Goal: Task Accomplishment & Management: Manage account settings

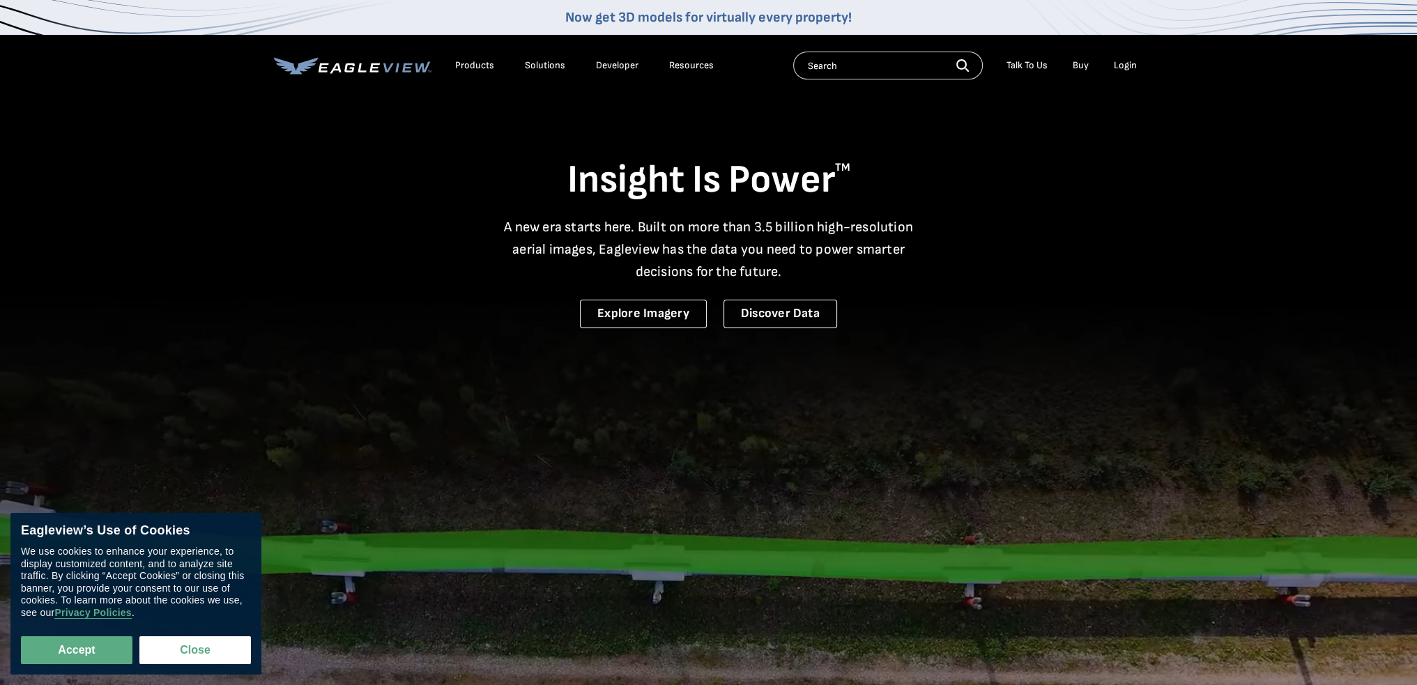
click at [1129, 66] on div "Login" at bounding box center [1125, 65] width 23 height 13
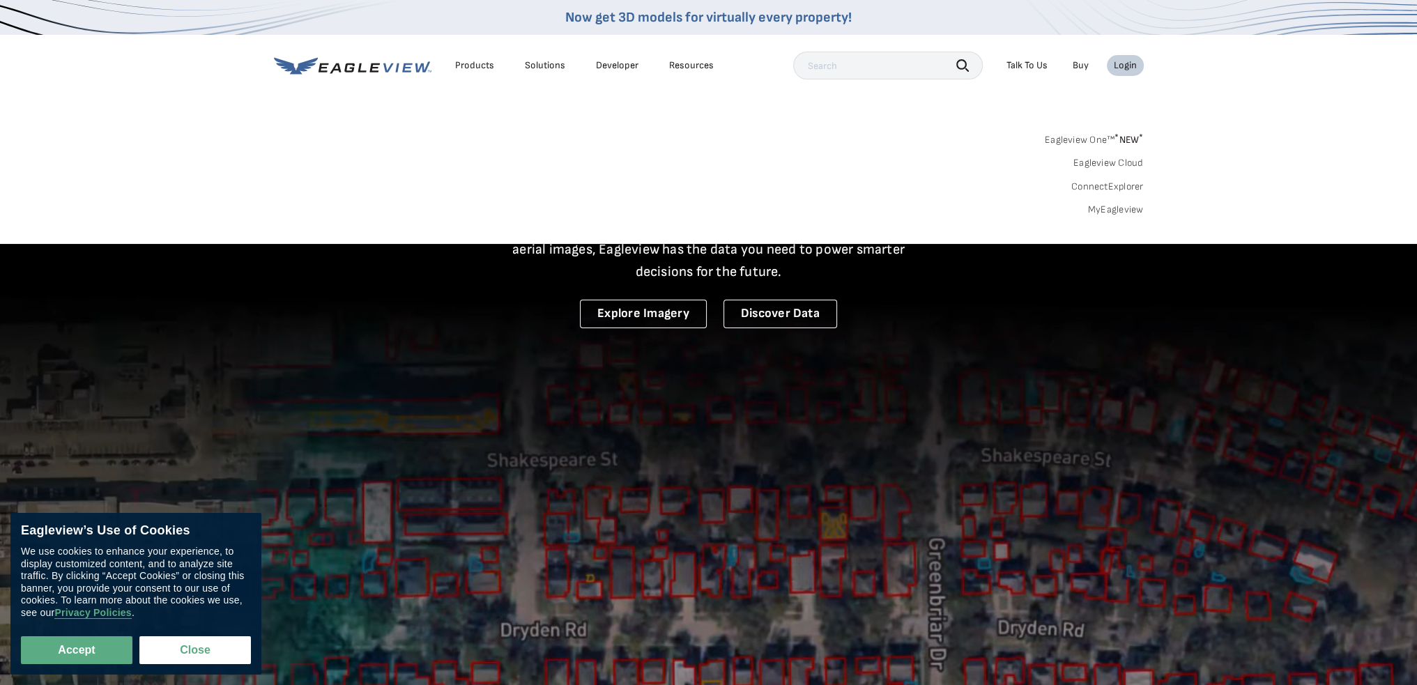
click at [1126, 211] on link "MyEagleview" at bounding box center [1116, 210] width 56 height 13
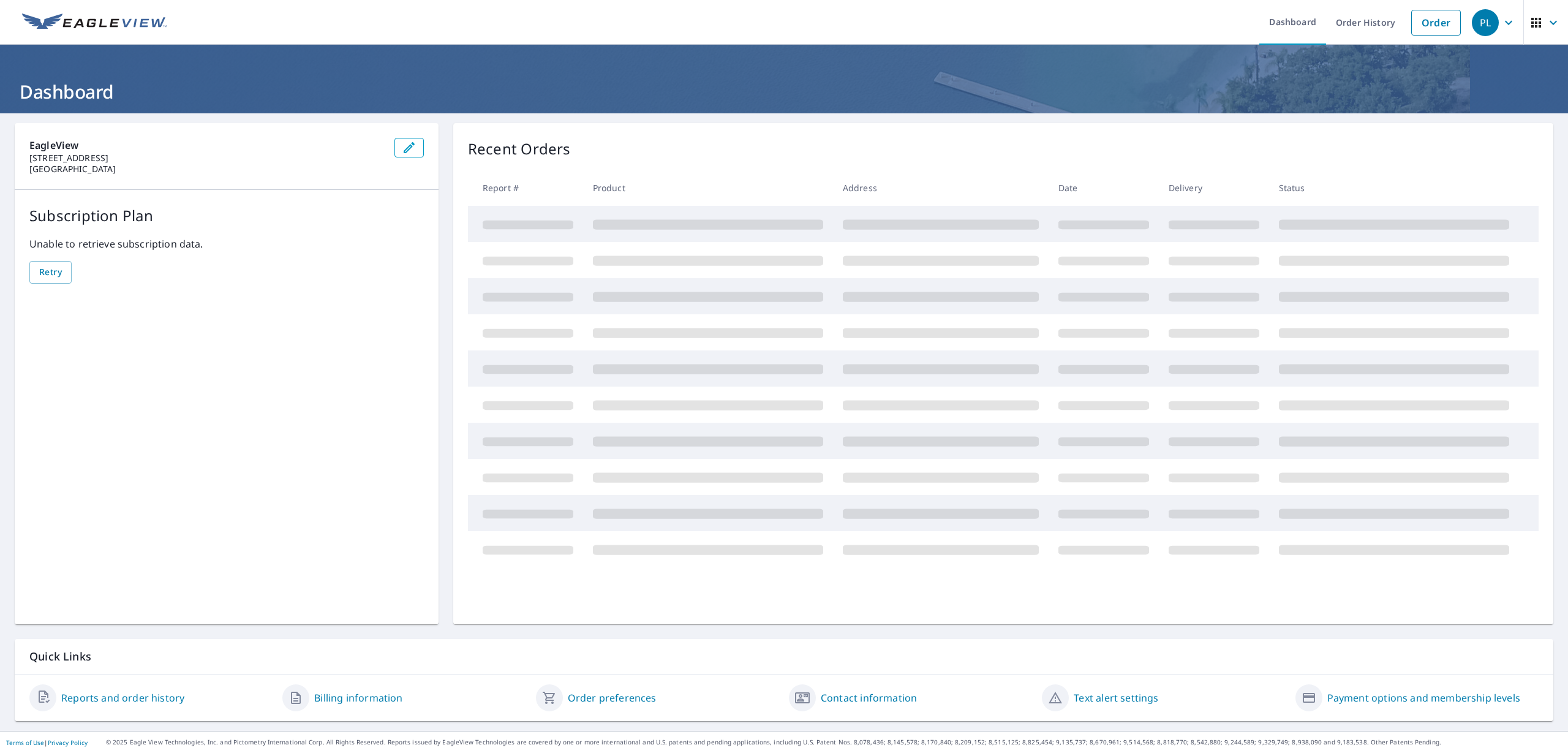
click at [611, 694] on link "Order preferences" at bounding box center [612, 698] width 89 height 15
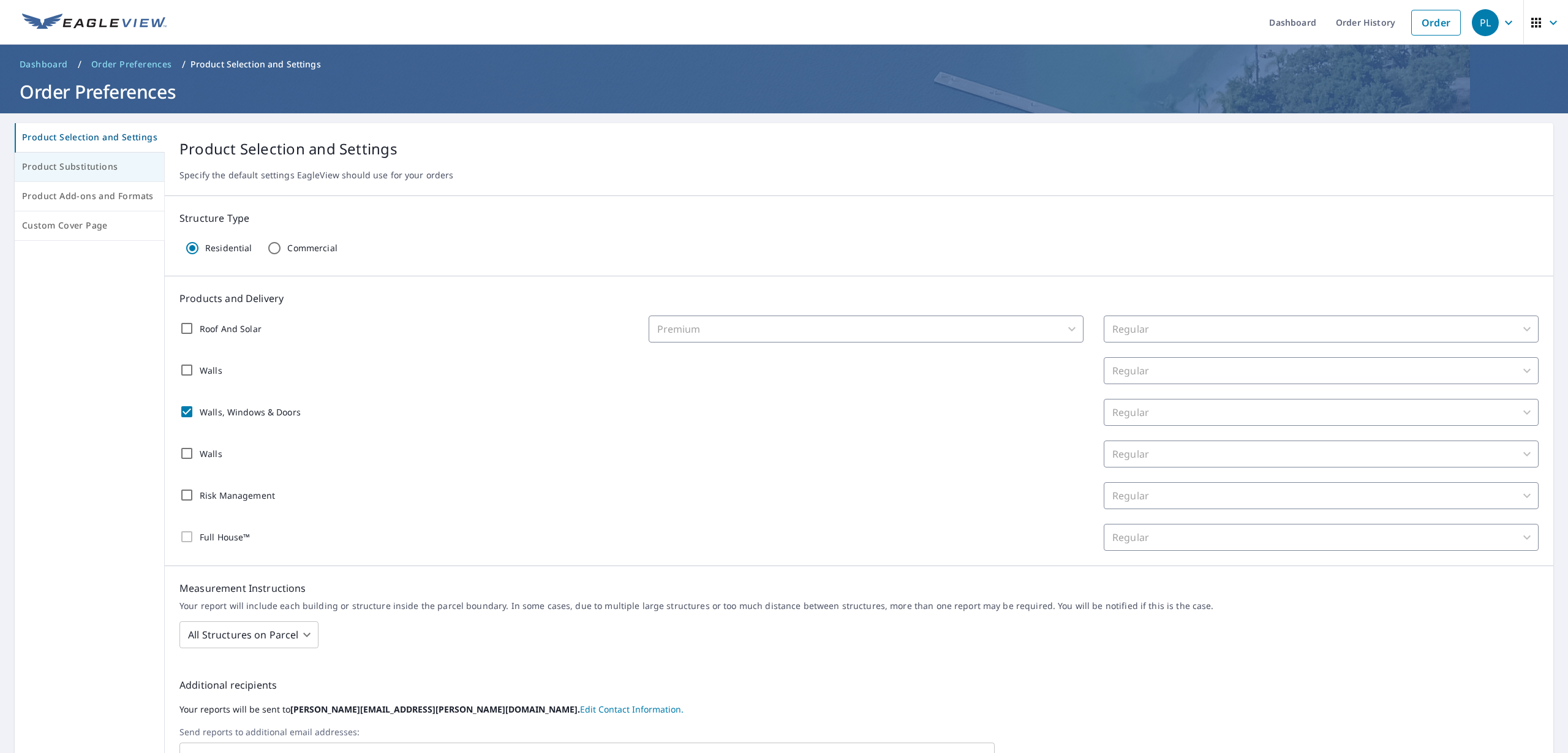
click at [82, 173] on span "Product Substitutions" at bounding box center [89, 166] width 134 height 15
